Goal: Check status: Check status

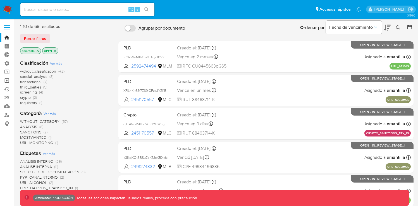
click at [8, 81] on link "Operaciones masivas" at bounding box center [33, 80] width 66 height 9
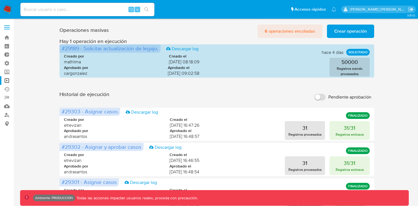
click at [278, 32] on span "6 operaciones encoladas" at bounding box center [290, 31] width 51 height 12
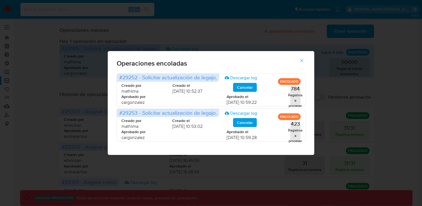
click at [303, 59] on icon "button" at bounding box center [301, 60] width 5 height 5
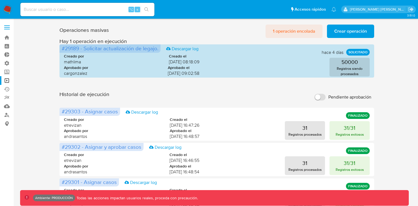
click at [292, 33] on span "1 operación encolada" at bounding box center [294, 31] width 42 height 12
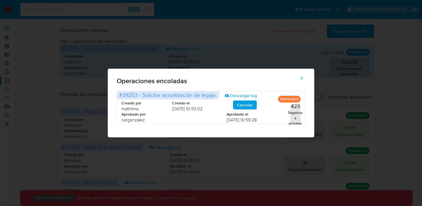
click at [303, 78] on icon "button" at bounding box center [301, 78] width 5 height 5
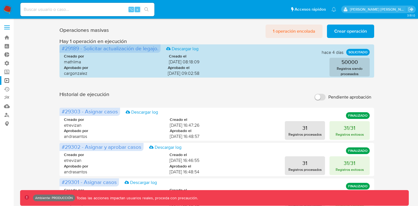
click at [284, 35] on span "1 operación encolada" at bounding box center [294, 31] width 42 height 12
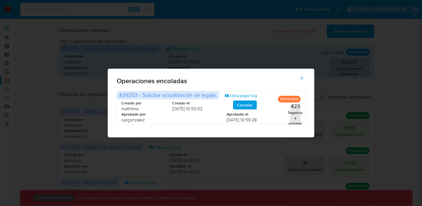
click at [302, 80] on icon "button" at bounding box center [301, 78] width 5 height 5
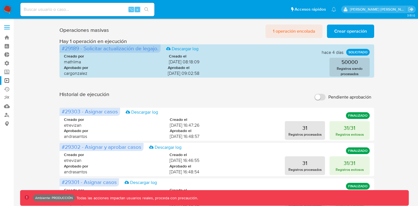
click at [290, 34] on span "1 operación encolada" at bounding box center [294, 31] width 42 height 12
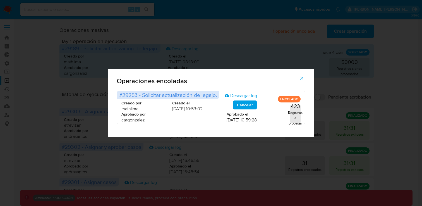
click at [306, 78] on button "button" at bounding box center [302, 77] width 20 height 13
